Goal: Transaction & Acquisition: Purchase product/service

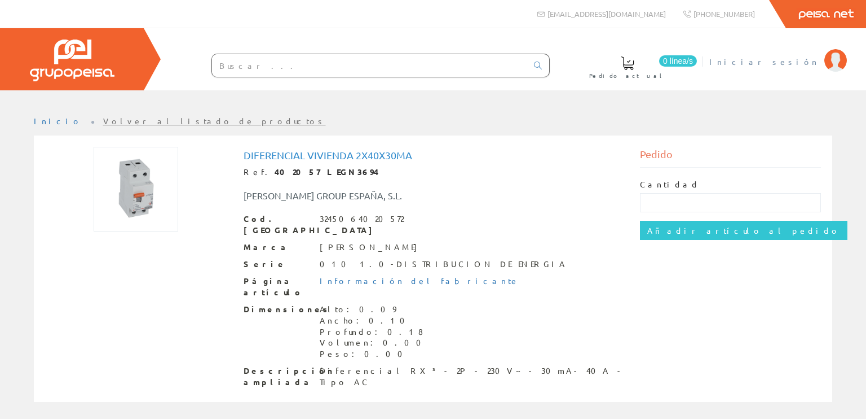
click at [810, 60] on span "Iniciar sesión" at bounding box center [764, 61] width 109 height 11
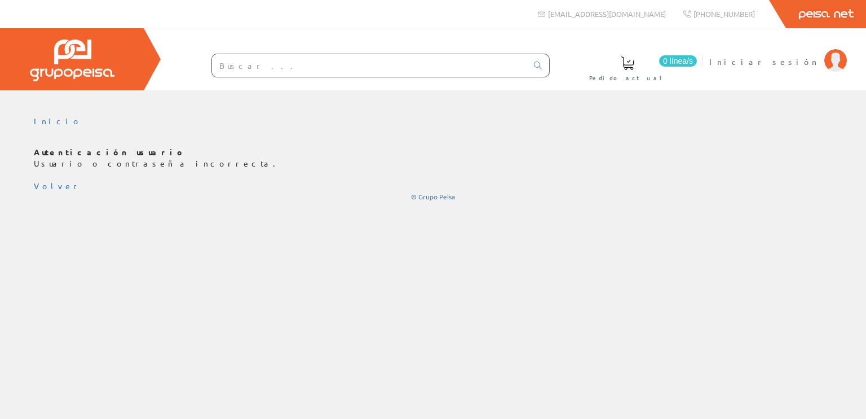
click at [234, 64] on input "text" at bounding box center [369, 65] width 315 height 23
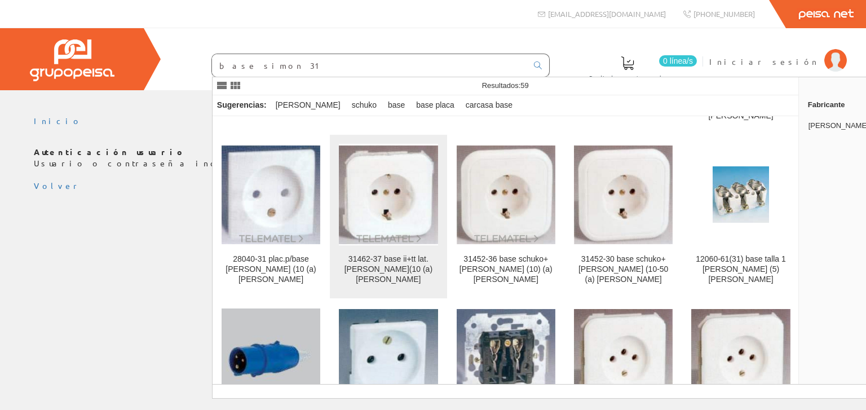
scroll to position [169, 0]
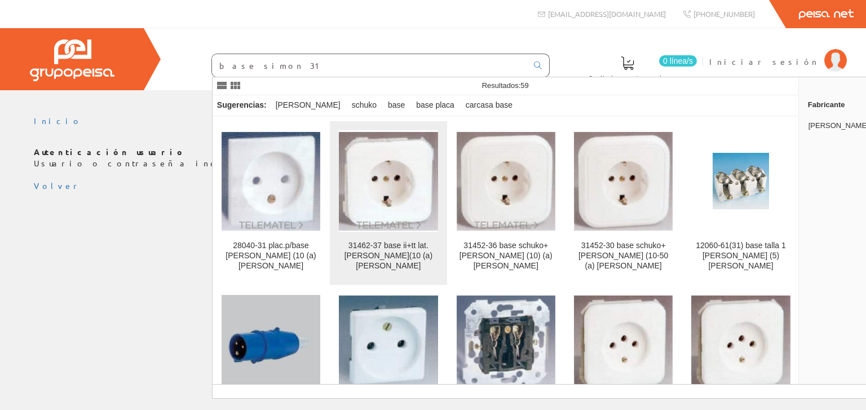
type input "base simon 31"
click at [383, 182] on img at bounding box center [388, 181] width 99 height 99
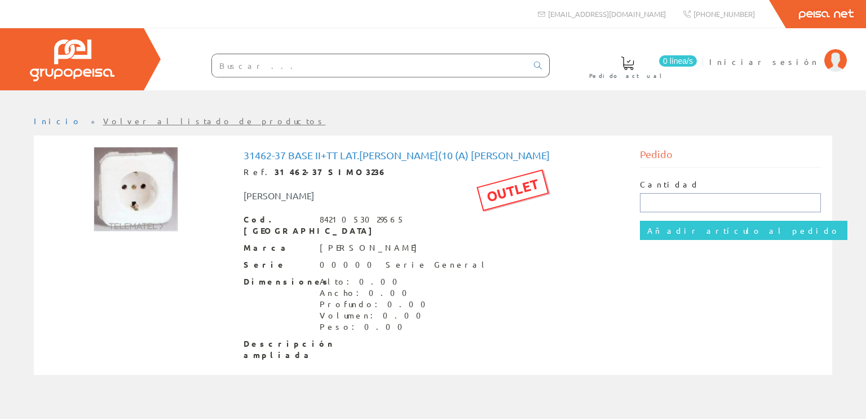
click at [673, 202] on input "text" at bounding box center [731, 202] width 182 height 19
type input "2"
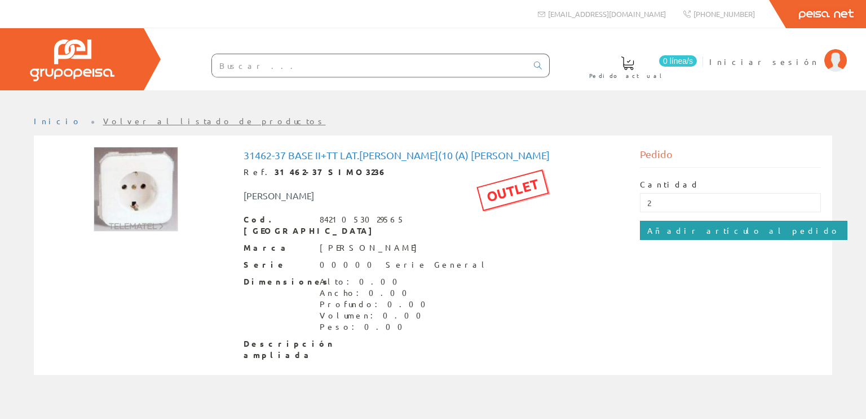
click at [672, 230] on input "Añadir artículo al pedido" at bounding box center [744, 230] width 208 height 19
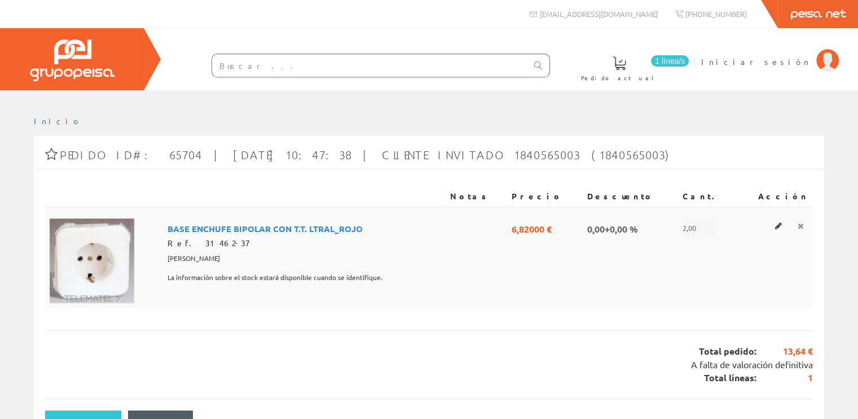
click at [799, 223] on icon at bounding box center [801, 226] width 6 height 8
